Goal: Check status

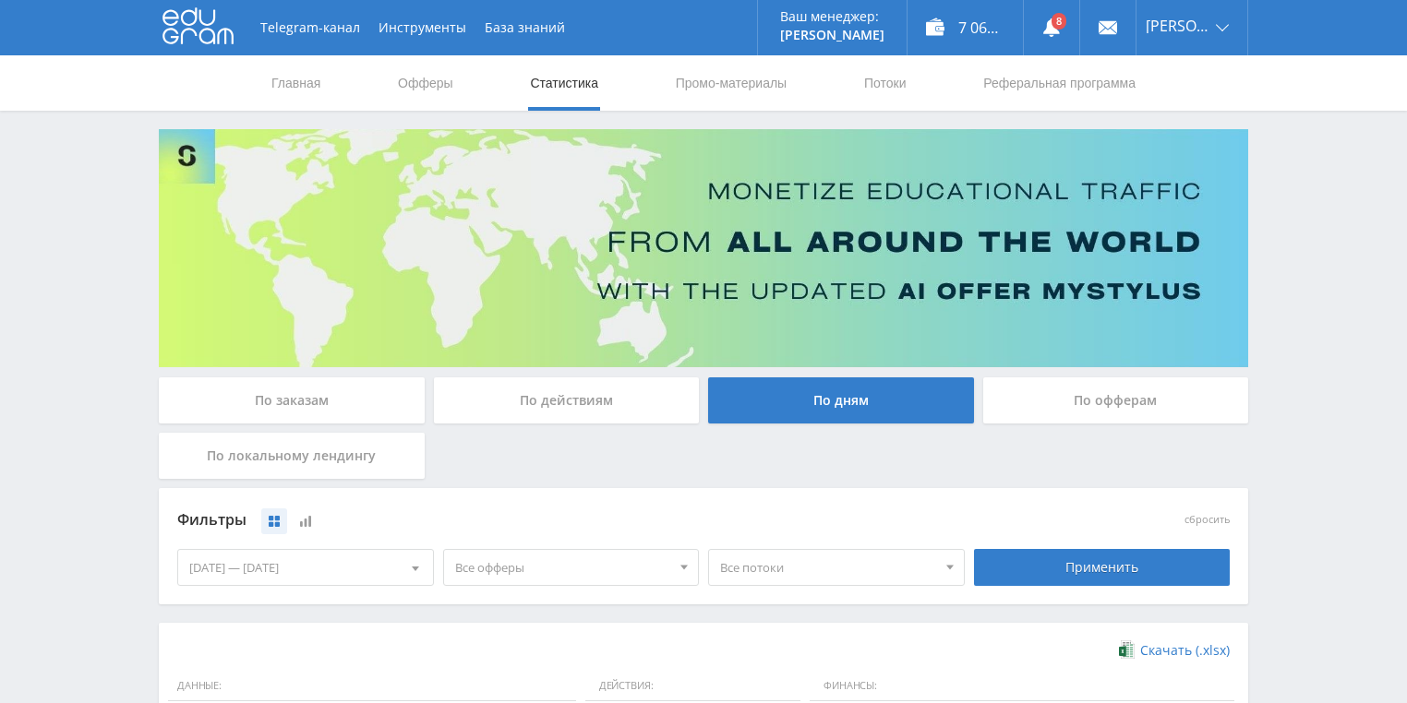
scroll to position [462, 0]
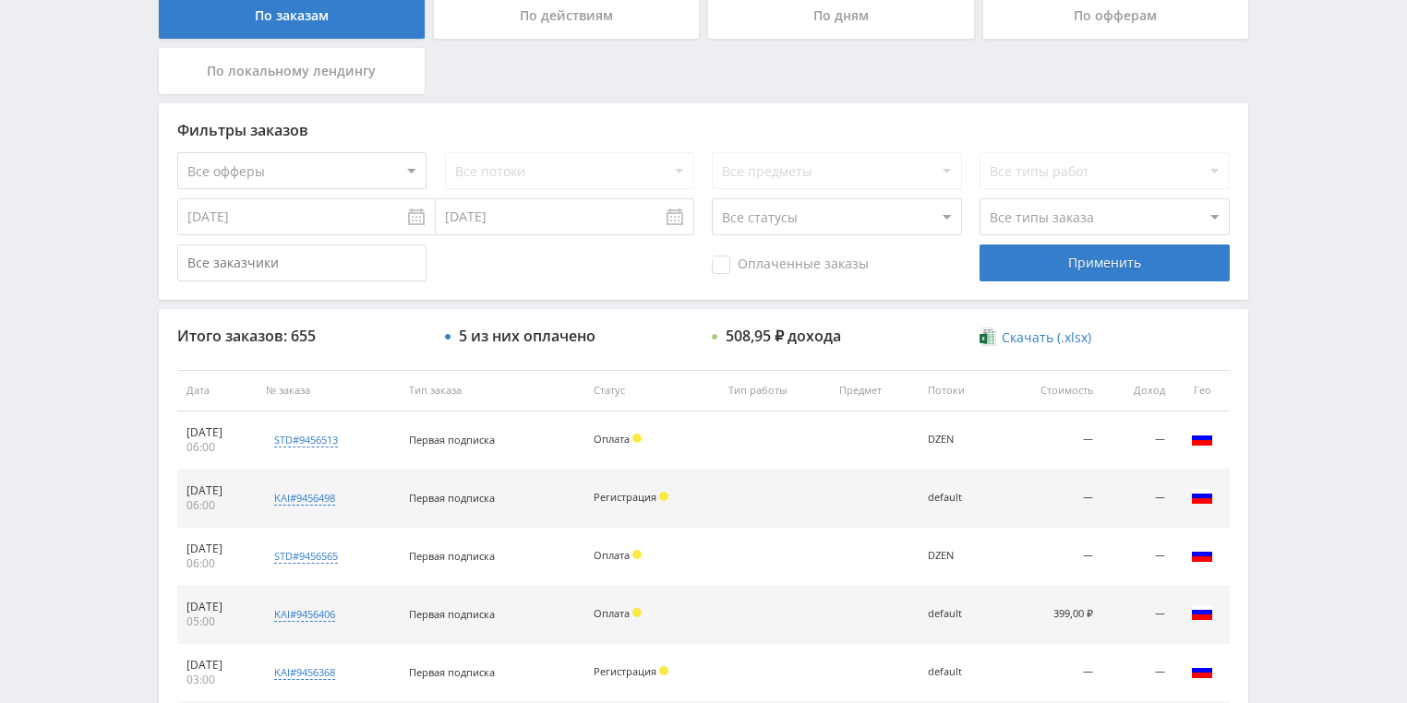
scroll to position [517, 0]
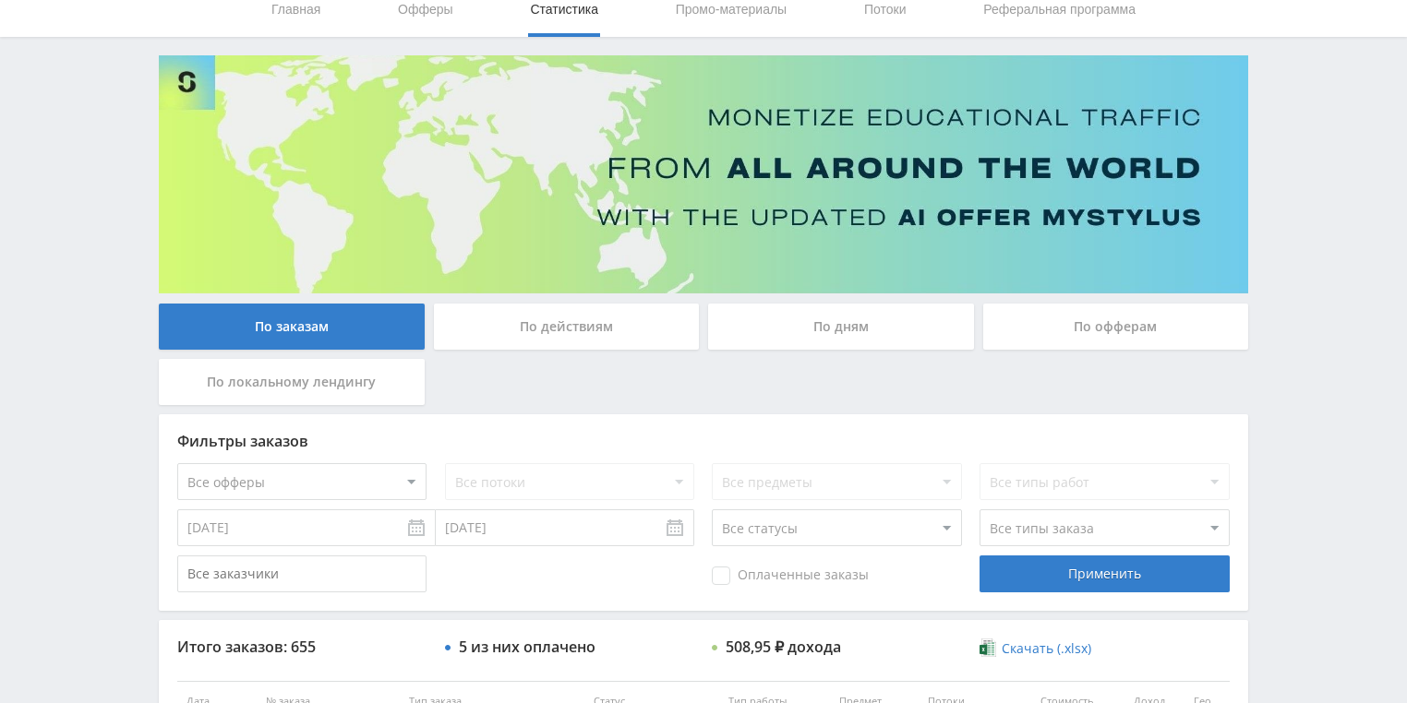
click at [551, 326] on div "По действиям" at bounding box center [567, 327] width 266 height 46
click at [0, 0] on input "По действиям" at bounding box center [0, 0] width 0 height 0
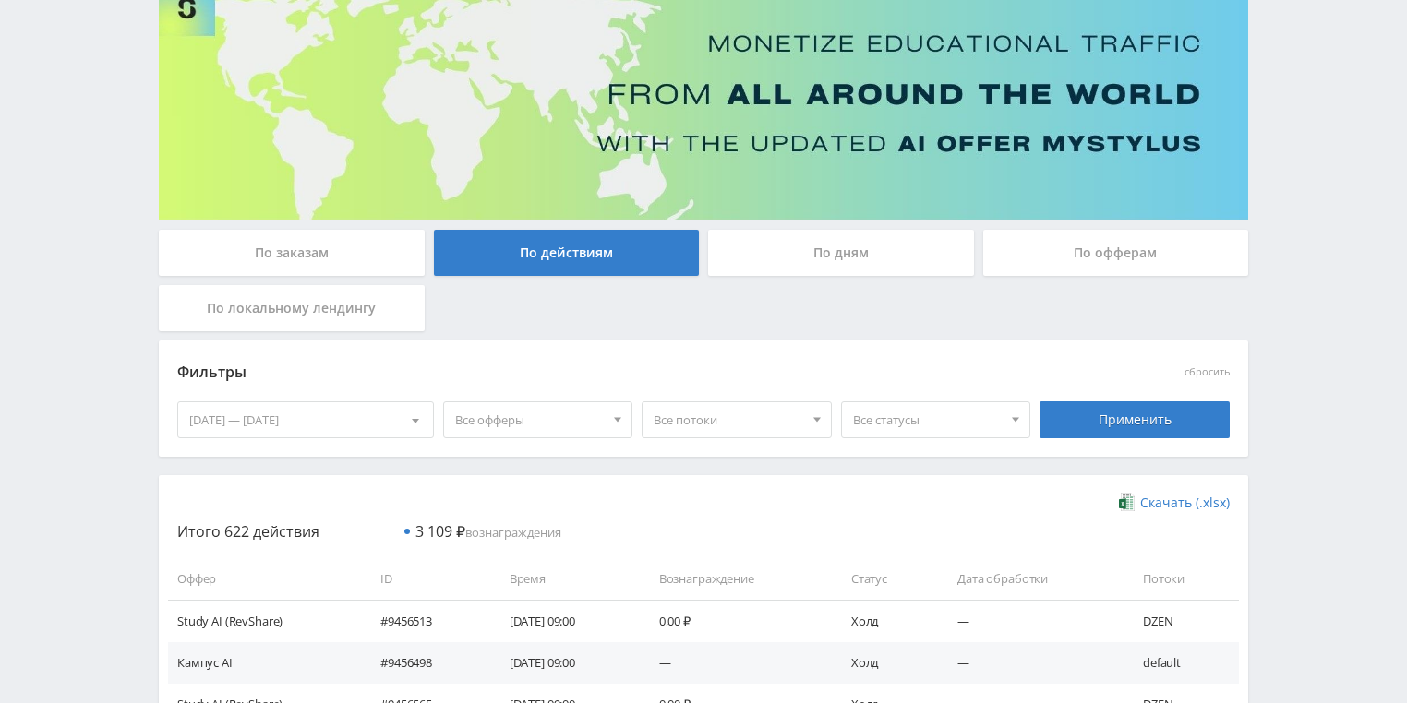
click at [764, 266] on div "По дням" at bounding box center [841, 253] width 266 height 46
click at [0, 0] on input "По дням" at bounding box center [0, 0] width 0 height 0
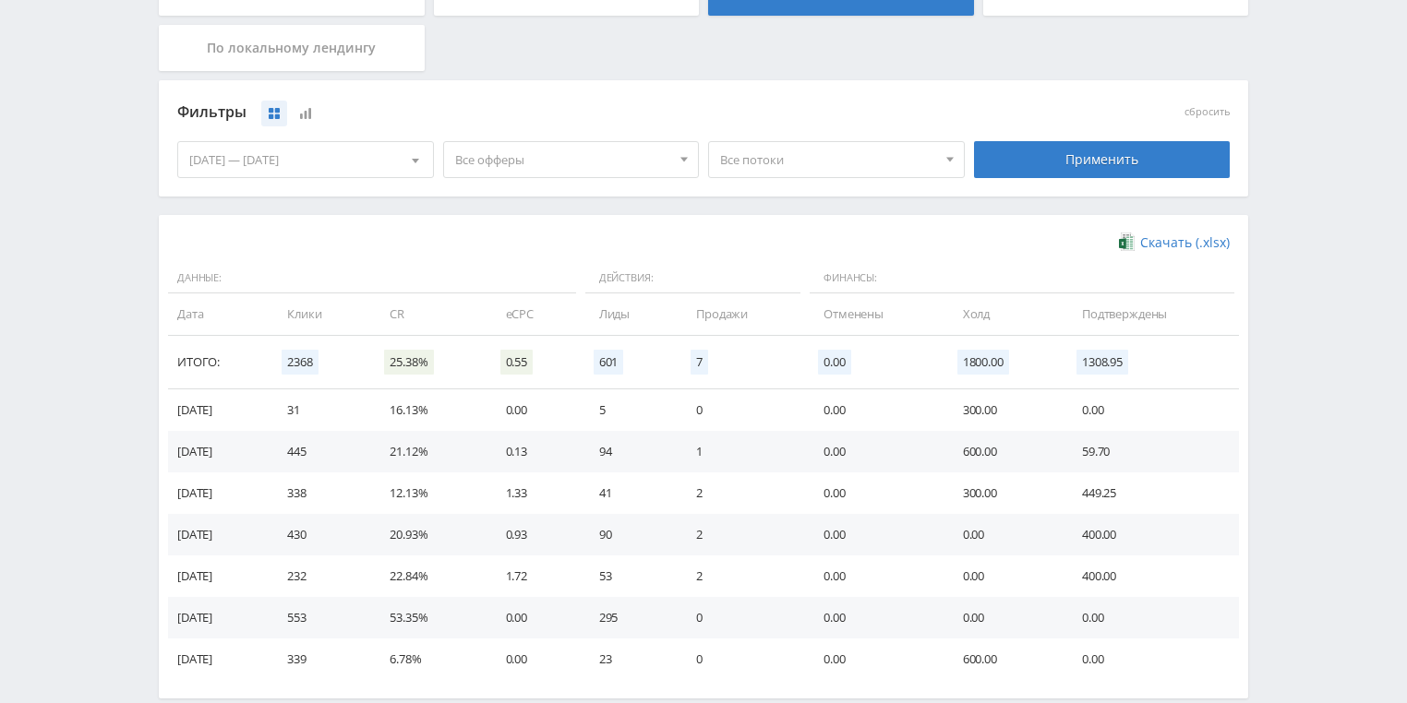
scroll to position [443, 0]
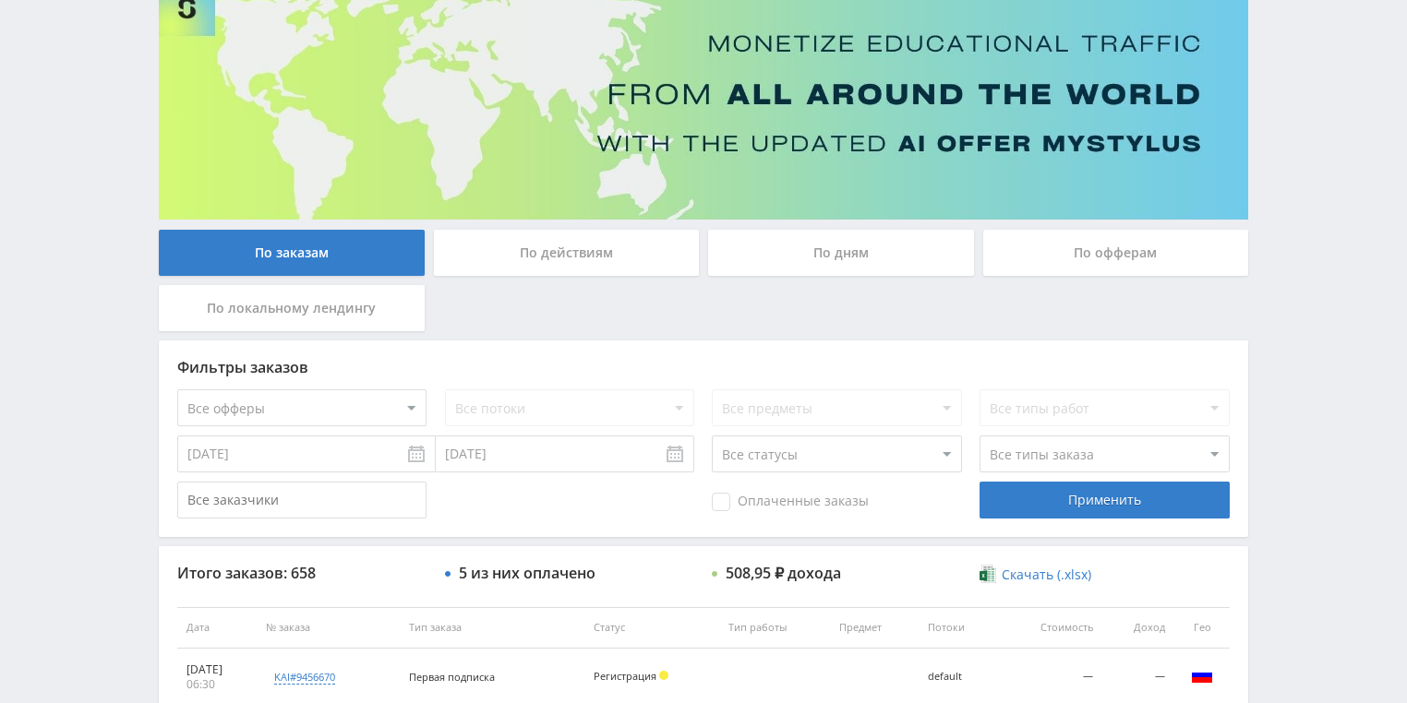
click at [572, 258] on div "По действиям" at bounding box center [567, 253] width 266 height 46
click at [0, 0] on input "По действиям" at bounding box center [0, 0] width 0 height 0
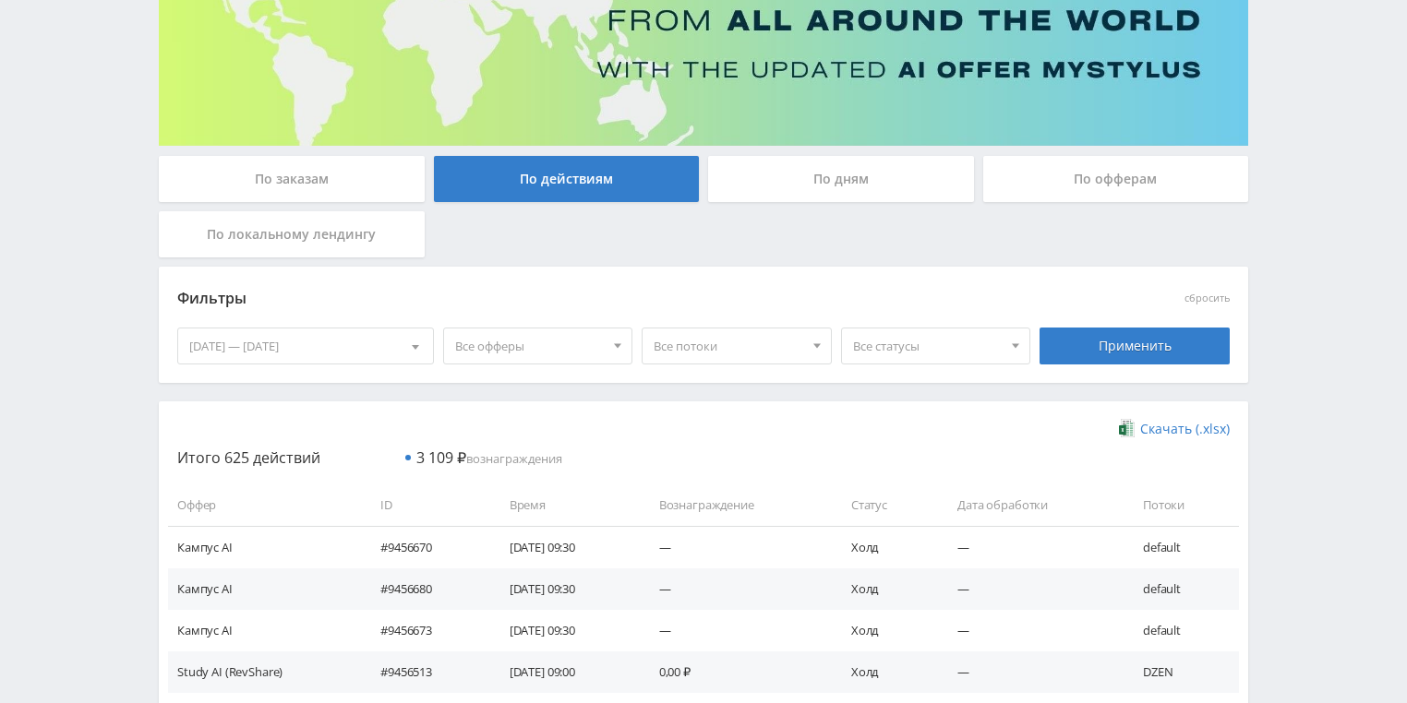
click at [791, 192] on div "По дням" at bounding box center [841, 179] width 266 height 46
click at [0, 0] on input "По дням" at bounding box center [0, 0] width 0 height 0
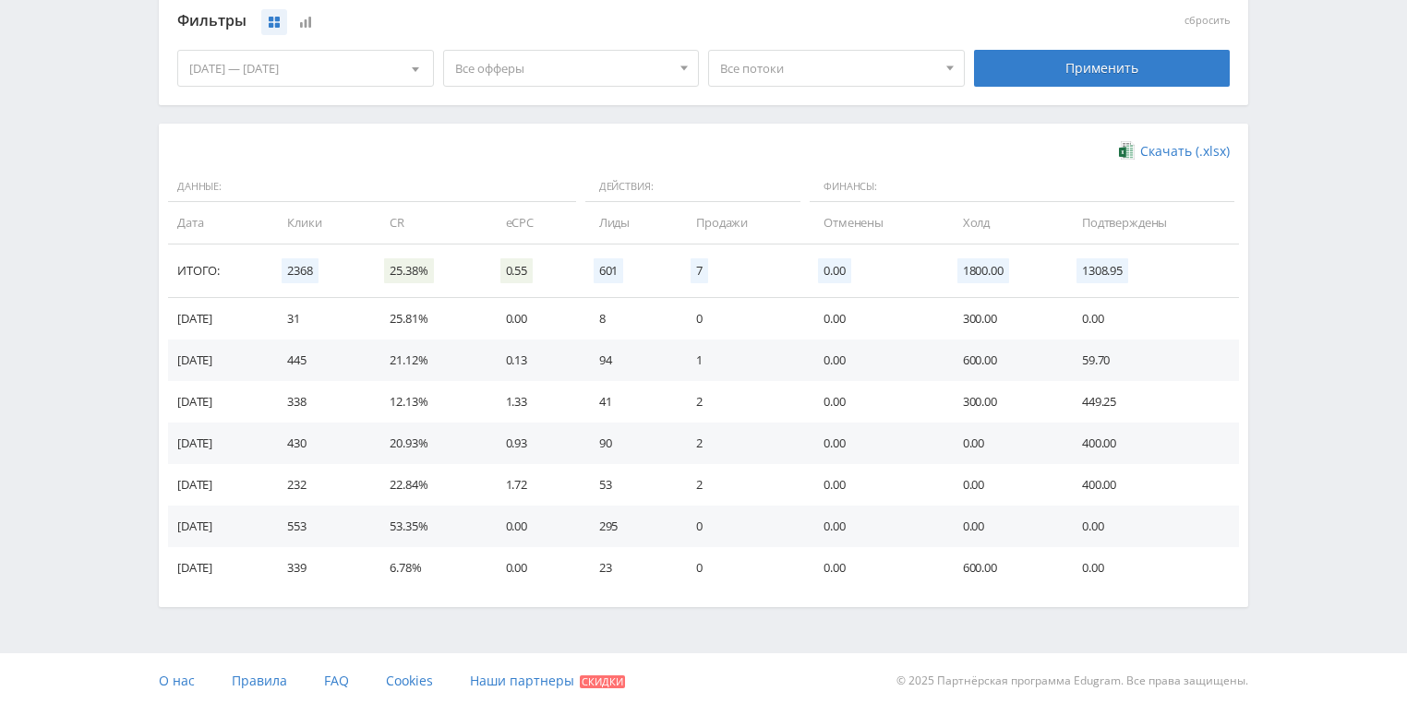
scroll to position [503, 0]
